Goal: Transaction & Acquisition: Purchase product/service

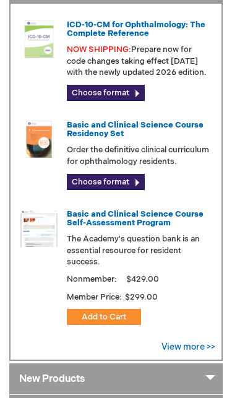
scroll to position [345, 0]
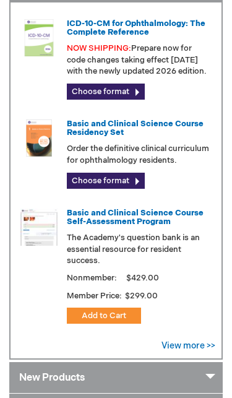
click at [92, 320] on span "Add to Cart" at bounding box center [104, 316] width 45 height 10
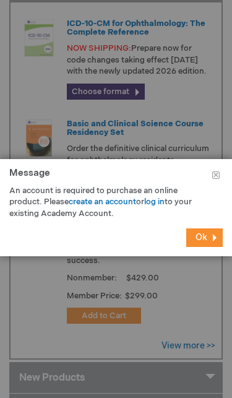
click at [165, 207] on link "log in" at bounding box center [154, 202] width 20 height 10
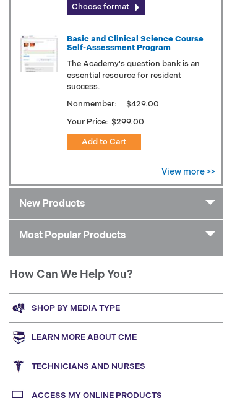
scroll to position [538, 0]
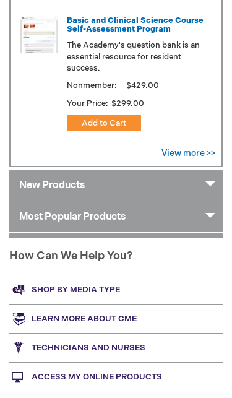
click at [98, 128] on span "Add to Cart" at bounding box center [104, 123] width 45 height 10
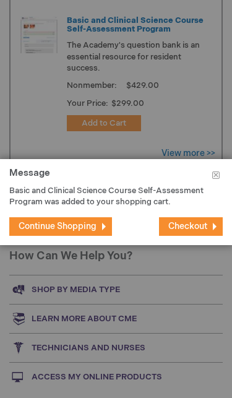
click at [187, 231] on span "Checkout" at bounding box center [187, 226] width 39 height 11
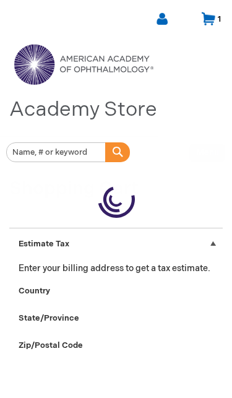
select select "US"
select select "18"
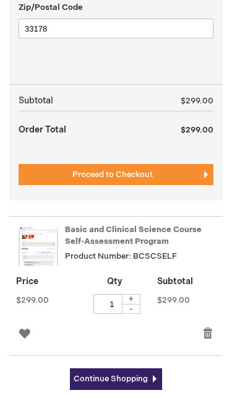
scroll to position [377, 0]
click at [58, 173] on button "Proceed to Checkout" at bounding box center [116, 174] width 195 height 21
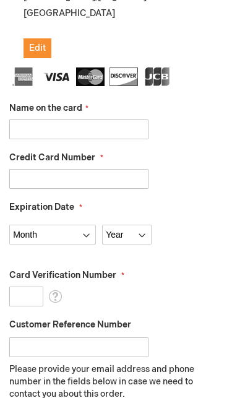
scroll to position [361, 0]
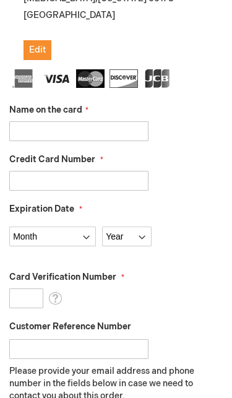
click at [28, 128] on input "Name on the card" at bounding box center [78, 131] width 139 height 20
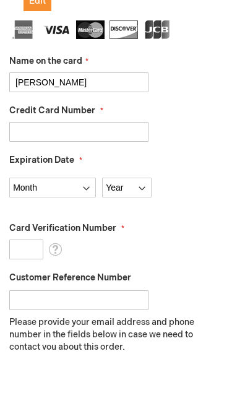
type input "[PERSON_NAME]"
click at [22, 171] on input "Credit Card Number" at bounding box center [78, 181] width 139 height 20
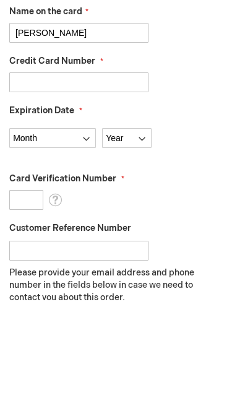
type input "4400669034428052"
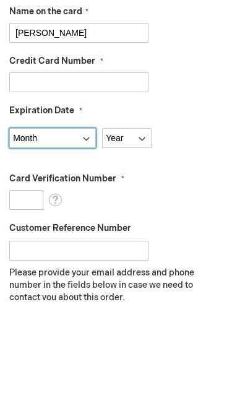
click at [71, 226] on select "Month 01 - January 02 - February 03 - March 04 - April 05 - May 06 - June 07 - …" at bounding box center [52, 236] width 87 height 20
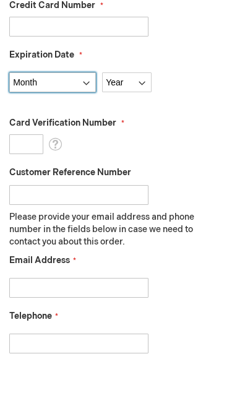
select select "6"
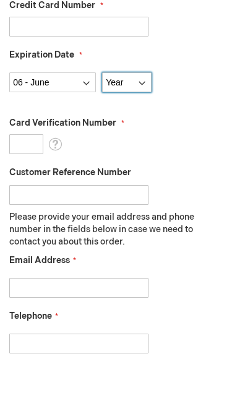
click at [123, 85] on select "Year 2025 2026 2027 2028 2029 2030 2031 2032 2033 2034 2035" at bounding box center [126, 82] width 49 height 20
select select "2028"
click at [20, 147] on input "Card Verification Number" at bounding box center [26, 144] width 34 height 20
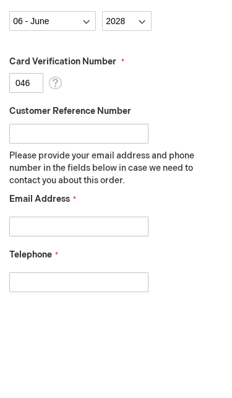
scroll to position [577, 0]
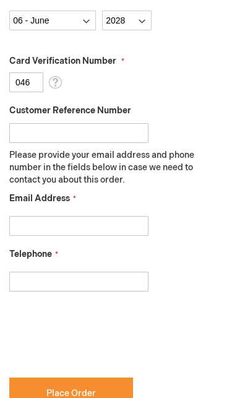
type input "046"
click at [32, 226] on input "Email Address" at bounding box center [78, 226] width 139 height 20
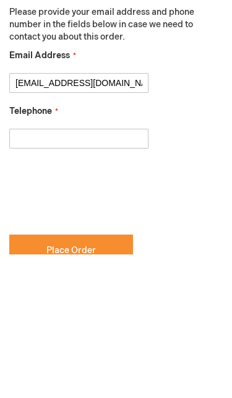
type input "[EMAIL_ADDRESS][DOMAIN_NAME]"
click at [30, 272] on input "Telephone" at bounding box center [78, 282] width 139 height 20
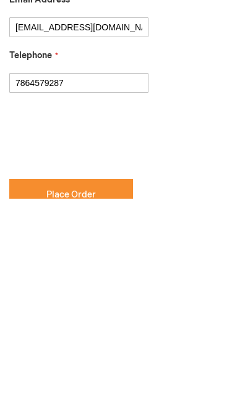
type input "7864579287"
checkbox input "true"
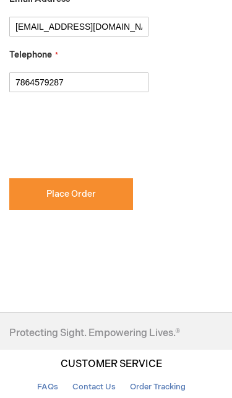
click at [34, 191] on button "Place Order" at bounding box center [71, 194] width 124 height 32
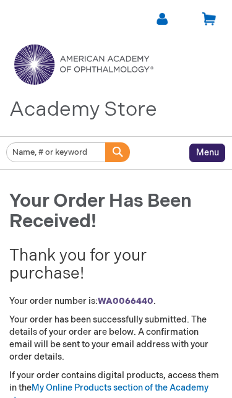
click at [158, 24] on link at bounding box center [162, 18] width 15 height 15
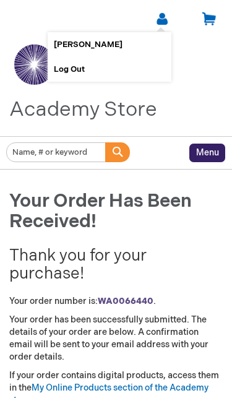
click at [64, 37] on link "[PERSON_NAME]" at bounding box center [109, 44] width 111 height 25
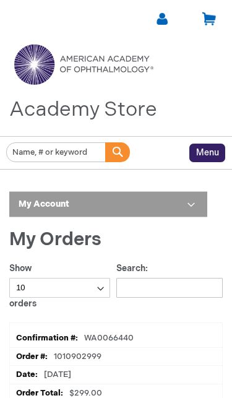
click at [35, 66] on img at bounding box center [83, 64] width 148 height 45
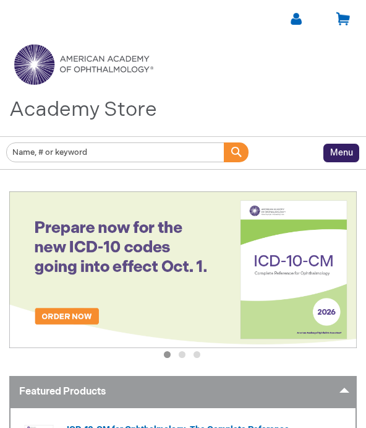
click at [303, 20] on link at bounding box center [296, 18] width 15 height 15
click at [219, 45] on span "[PERSON_NAME]" at bounding box center [222, 45] width 69 height 10
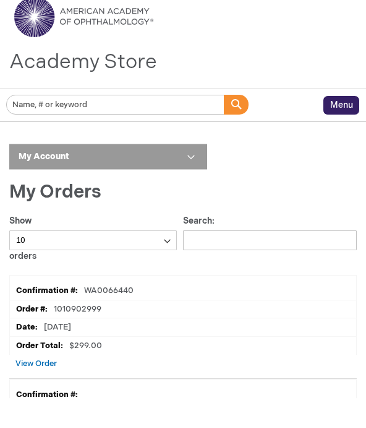
scroll to position [33, 0]
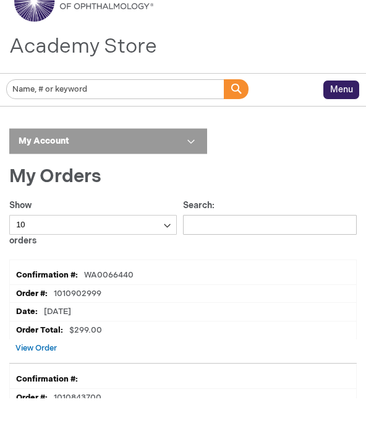
click at [41, 372] on span "View Order" at bounding box center [35, 377] width 41 height 10
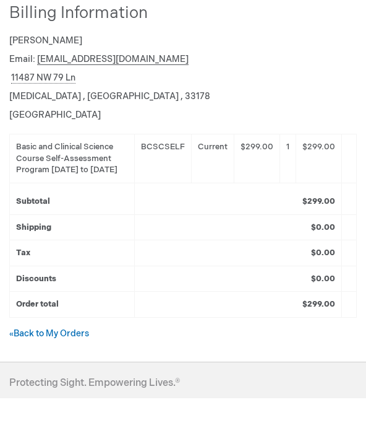
scroll to position [410, 0]
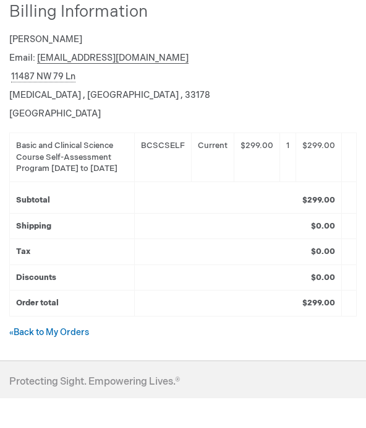
click at [24, 356] on link "« Back to My Orders" at bounding box center [49, 361] width 80 height 11
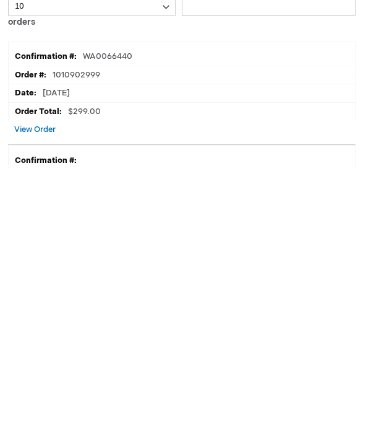
scroll to position [0, 1]
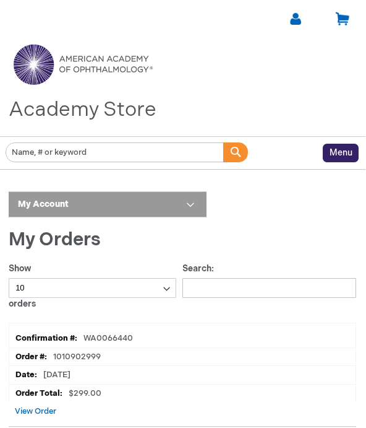
click at [45, 108] on link "Academy Store" at bounding box center [83, 109] width 148 height 25
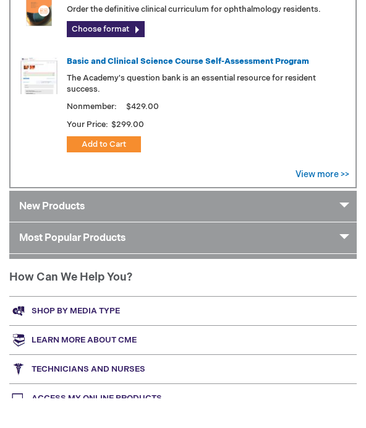
scroll to position [490, 0]
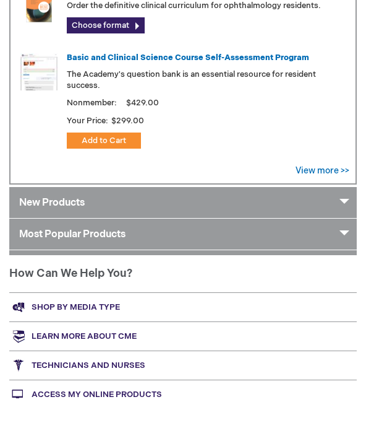
click at [152, 409] on link "Access My Online Products" at bounding box center [183, 423] width 348 height 29
